Goal: Task Accomplishment & Management: Manage account settings

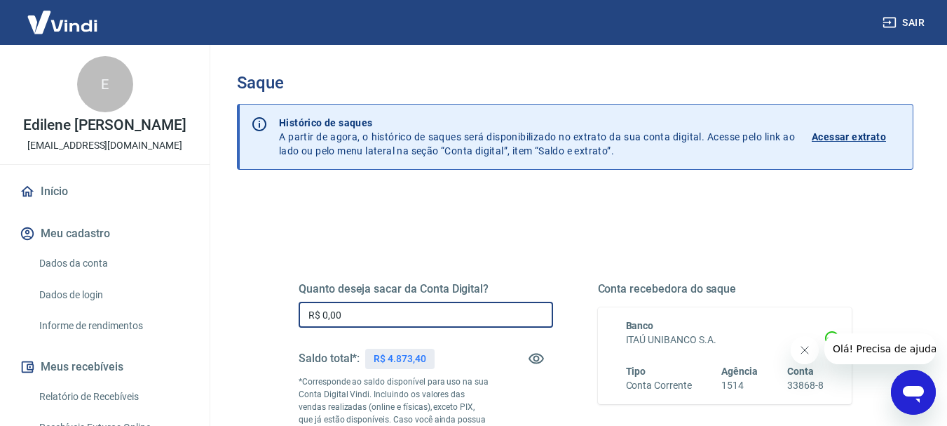
drag, startPoint x: 356, startPoint y: 308, endPoint x: 275, endPoint y: 325, distance: 82.2
click at [275, 325] on div "Quanto deseja sacar da Conta Digital? R$ 0,00 ​ Saldo total*: R$ 4.873,40 *Corr…" at bounding box center [575, 389] width 620 height 339
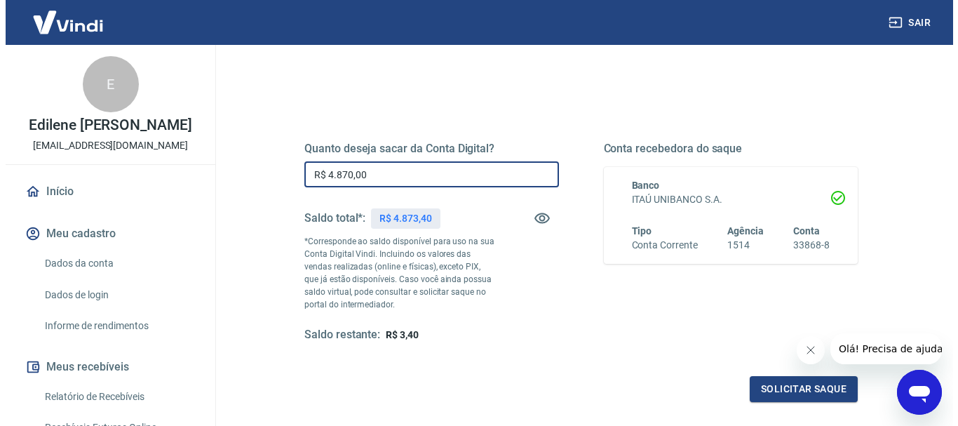
scroll to position [210, 0]
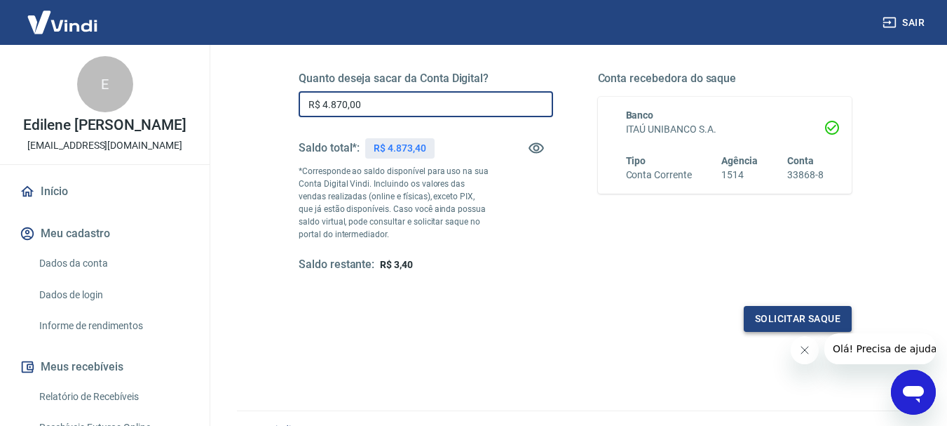
type input "R$ 4.870,00"
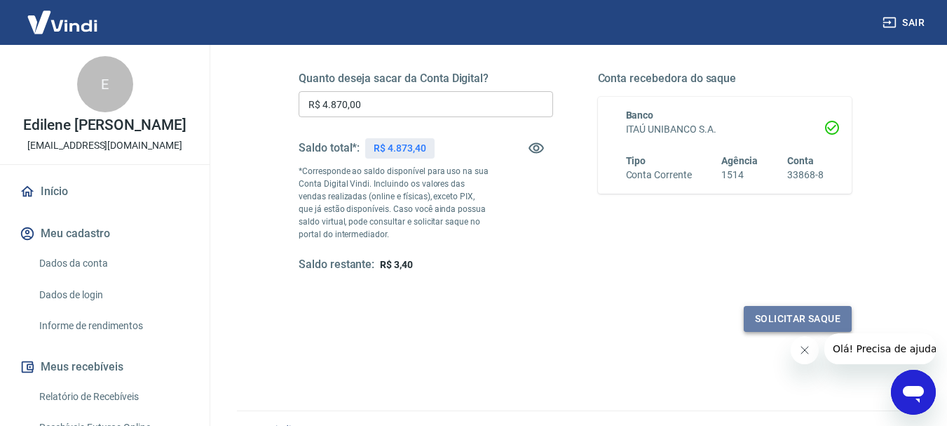
click at [805, 313] on button "Solicitar saque" at bounding box center [798, 319] width 108 height 26
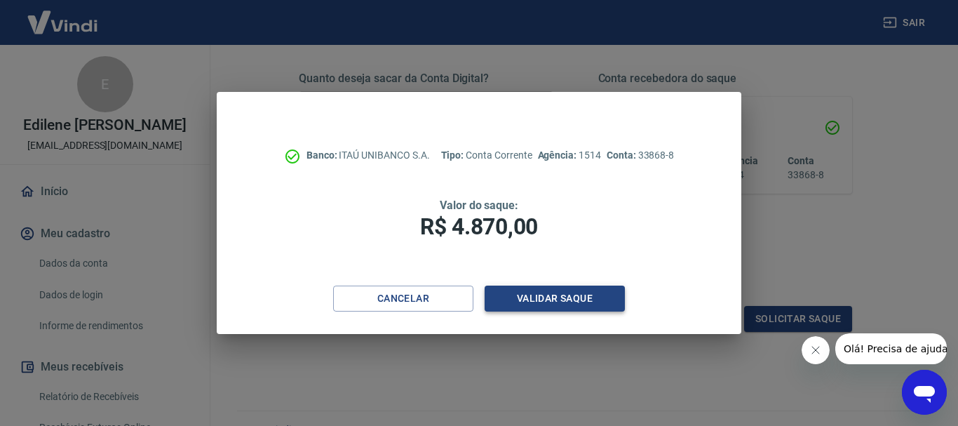
click at [576, 297] on button "Validar saque" at bounding box center [554, 298] width 140 height 26
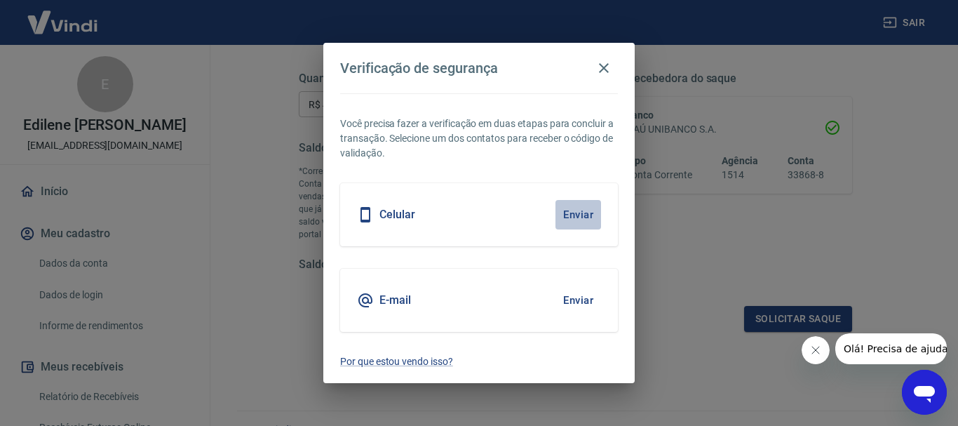
click at [575, 207] on button "Enviar" at bounding box center [578, 214] width 46 height 29
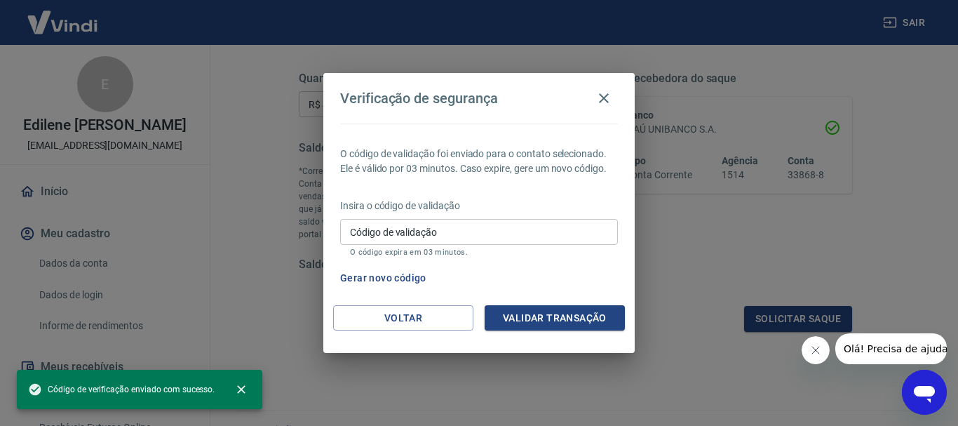
click at [416, 225] on div "Código de validação Código de validação O código expira em 03 minutos." at bounding box center [479, 238] width 278 height 38
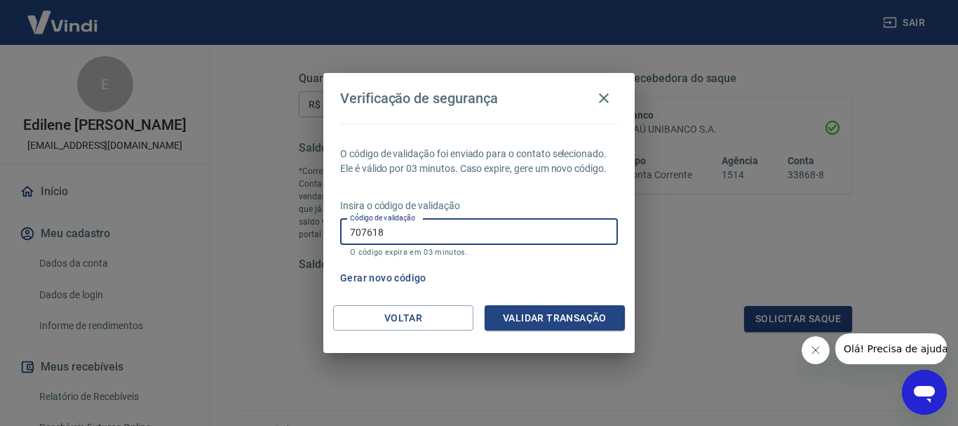
type input "707618"
click at [584, 320] on button "Validar transação" at bounding box center [554, 318] width 140 height 26
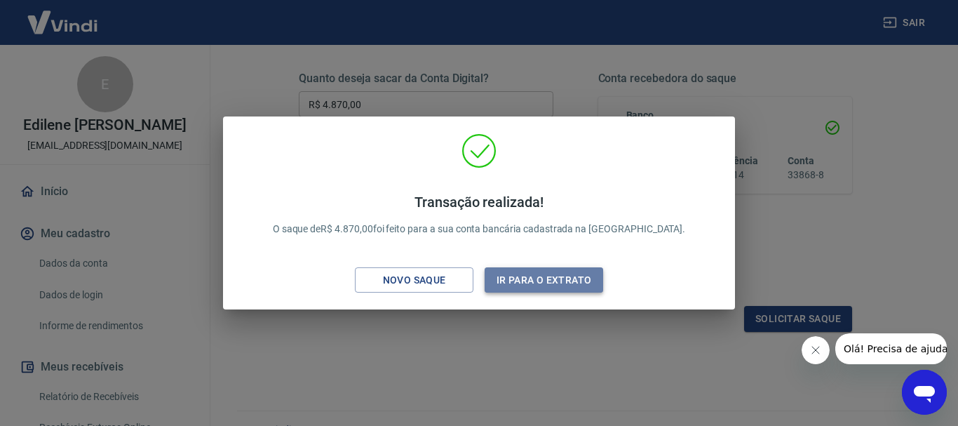
click at [544, 281] on button "Ir para o extrato" at bounding box center [543, 280] width 118 height 26
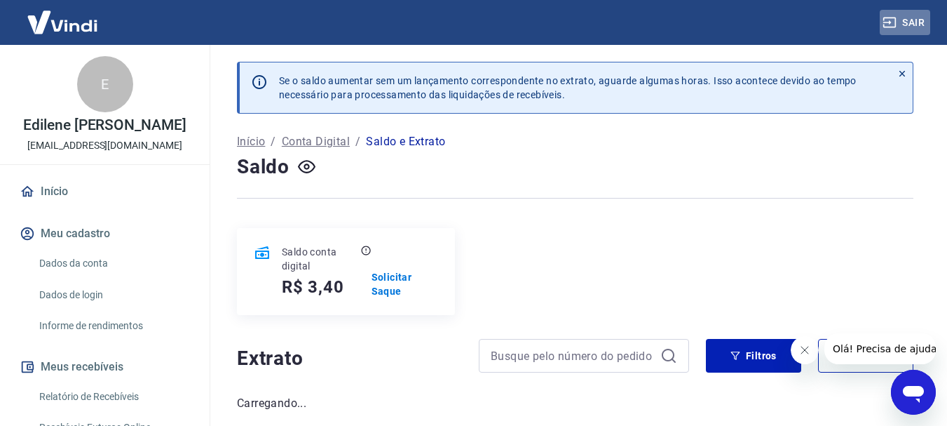
click at [909, 25] on button "Sair" at bounding box center [905, 23] width 50 height 26
